Goal: Book appointment/travel/reservation

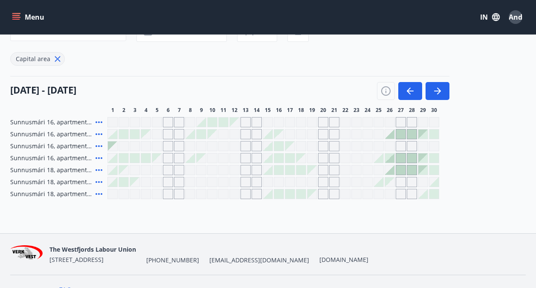
scroll to position [99, 0]
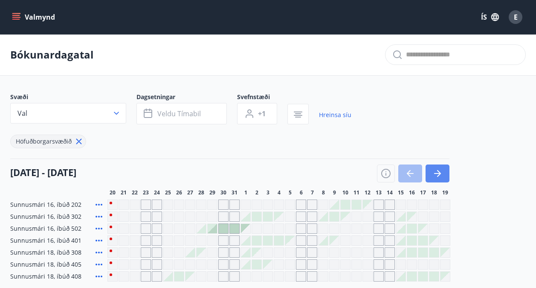
drag, startPoint x: 439, startPoint y: 177, endPoint x: 433, endPoint y: 177, distance: 6.0
click at [439, 177] on icon "button" at bounding box center [438, 173] width 10 height 10
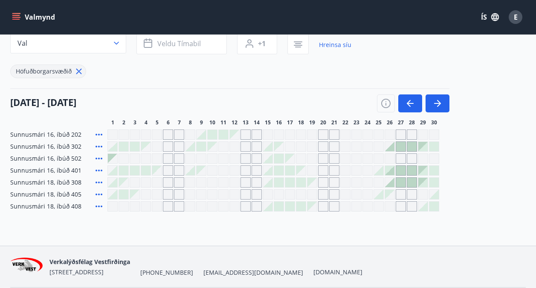
scroll to position [14, 0]
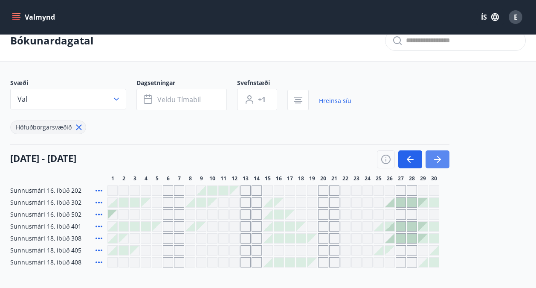
click at [440, 154] on icon "button" at bounding box center [438, 159] width 10 height 10
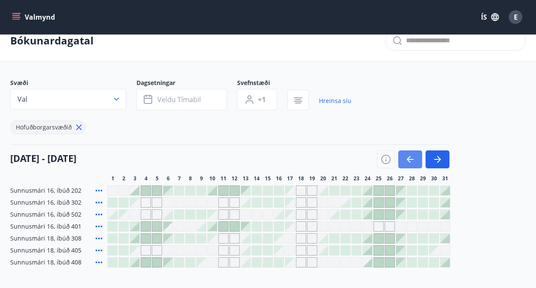
click at [415, 154] on button "button" at bounding box center [411, 159] width 24 height 18
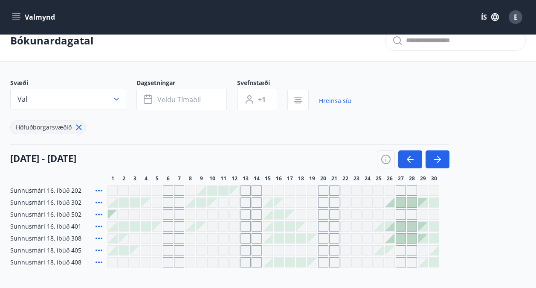
click at [293, 95] on button "button" at bounding box center [298, 100] width 21 height 20
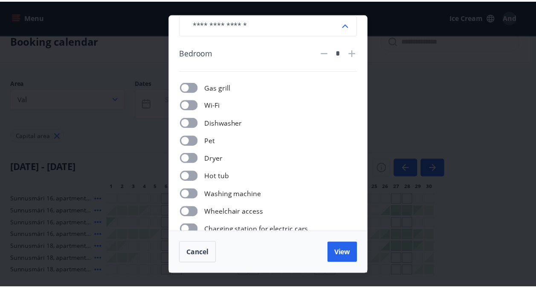
scroll to position [0, 0]
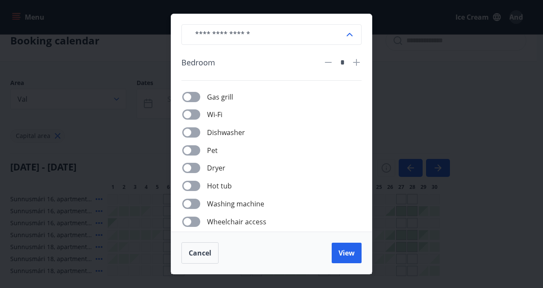
click at [429, 100] on div "​ Bedroom * Gas grill Wi-Fi Dishwasher Pet Dryer Hot tub Washing machine Wheelc…" at bounding box center [271, 144] width 543 height 288
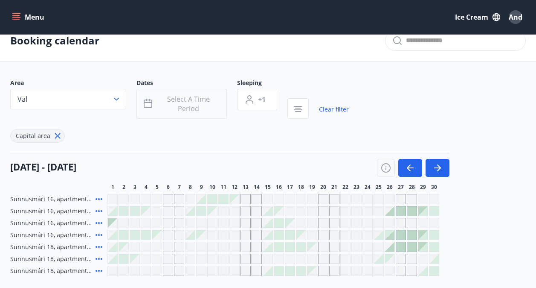
click at [185, 115] on button "Select a time period" at bounding box center [182, 104] width 90 height 30
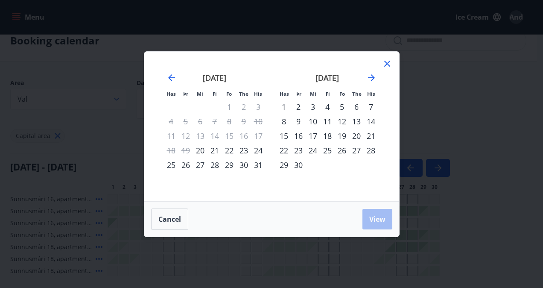
click at [326, 149] on div "25" at bounding box center [327, 150] width 15 height 15
click at [297, 148] on div "23" at bounding box center [298, 150] width 15 height 15
click at [369, 148] on div "28" at bounding box center [371, 150] width 15 height 15
click at [377, 220] on span "View" at bounding box center [377, 218] width 16 height 9
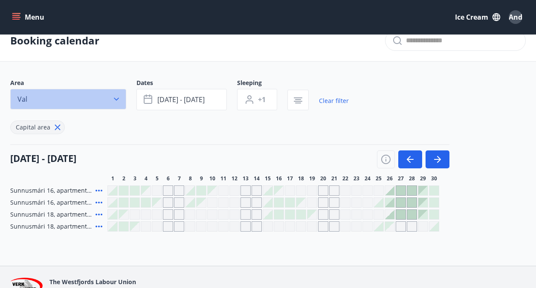
click at [100, 97] on button "Val" at bounding box center [68, 99] width 116 height 20
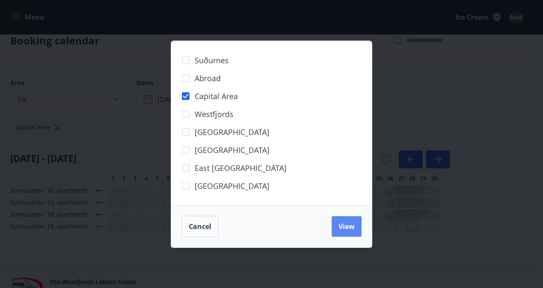
click at [346, 227] on span "View" at bounding box center [346, 225] width 16 height 9
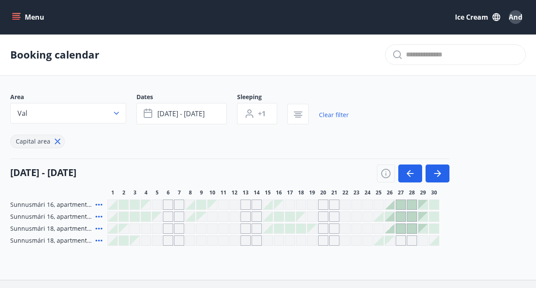
click at [354, 217] on div "Grey days are not bookable" at bounding box center [357, 216] width 10 height 10
click at [345, 216] on div "Grey days are not bookable" at bounding box center [346, 216] width 10 height 10
click at [332, 215] on div "Grey days are not bookable" at bounding box center [334, 216] width 10 height 10
click at [352, 216] on div "Grey days are not bookable" at bounding box center [357, 216] width 10 height 10
click at [359, 216] on div "Grey days are not bookable" at bounding box center [357, 216] width 10 height 10
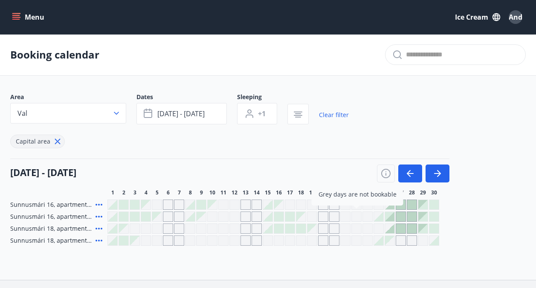
click at [363, 216] on div "Grey days are not bookable" at bounding box center [368, 216] width 10 height 10
click at [375, 216] on div at bounding box center [378, 216] width 9 height 9
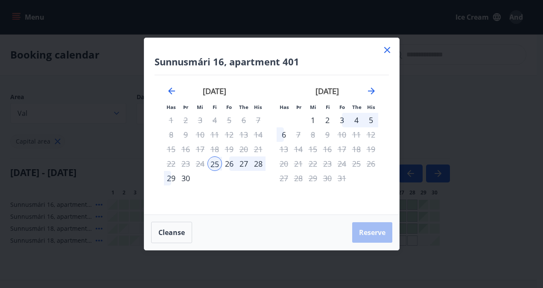
click at [390, 49] on icon at bounding box center [387, 50] width 10 height 10
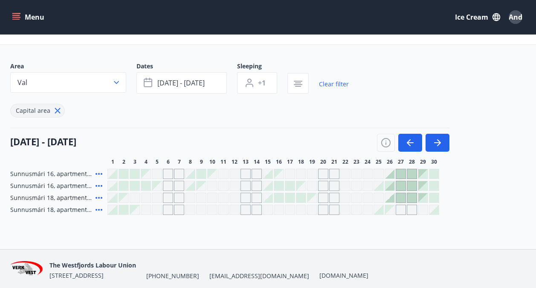
scroll to position [21, 0]
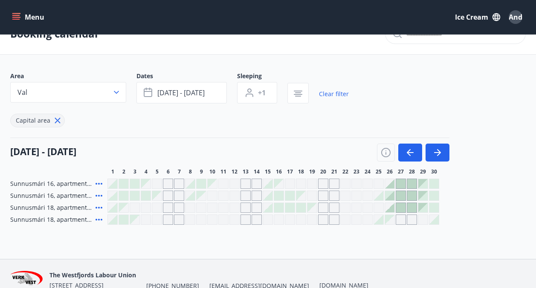
click at [97, 195] on icon at bounding box center [99, 196] width 7 height 2
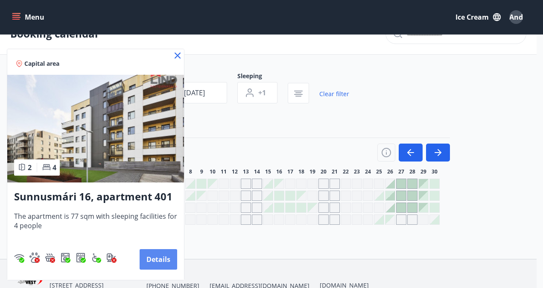
click at [163, 262] on button "Details" at bounding box center [159, 259] width 38 height 20
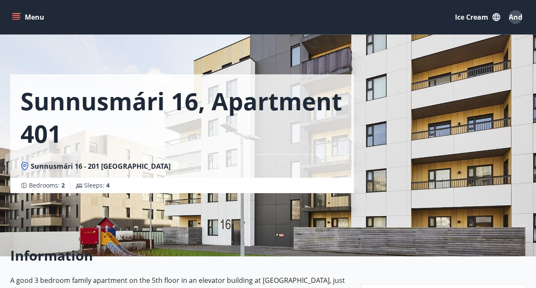
scroll to position [21, 0]
